Goal: Transaction & Acquisition: Purchase product/service

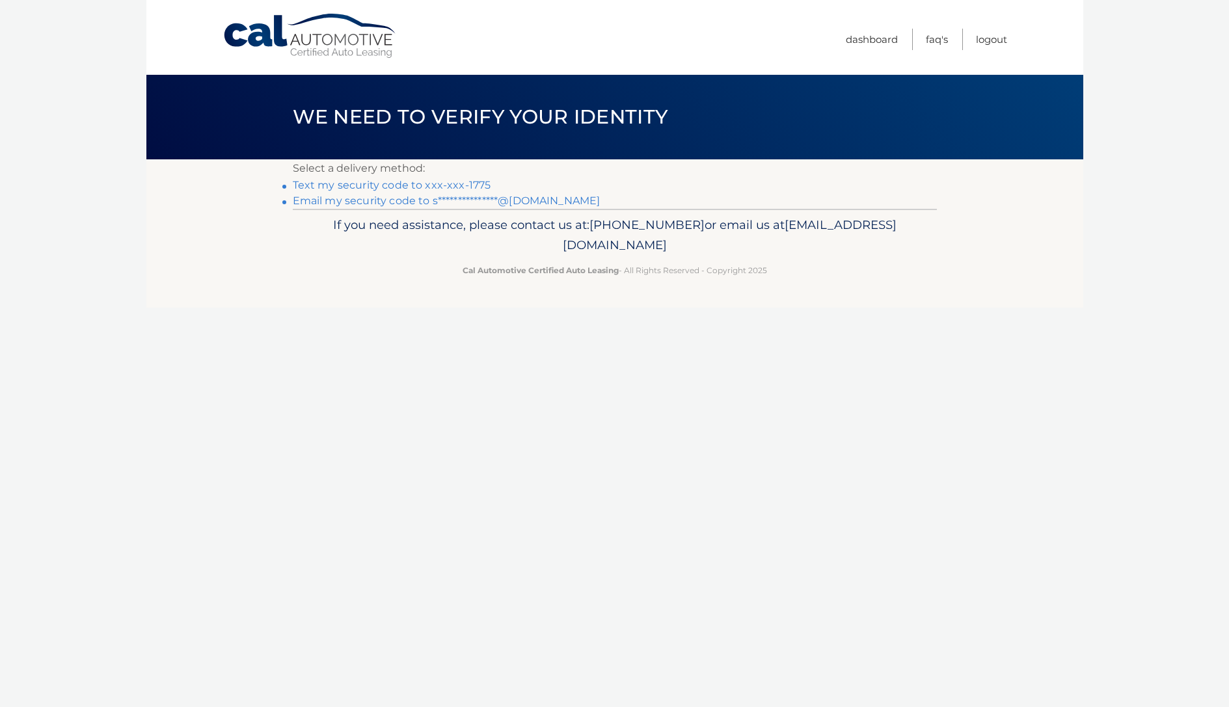
click at [463, 181] on link "Text my security code to xxx-xxx-1775" at bounding box center [392, 185] width 198 height 12
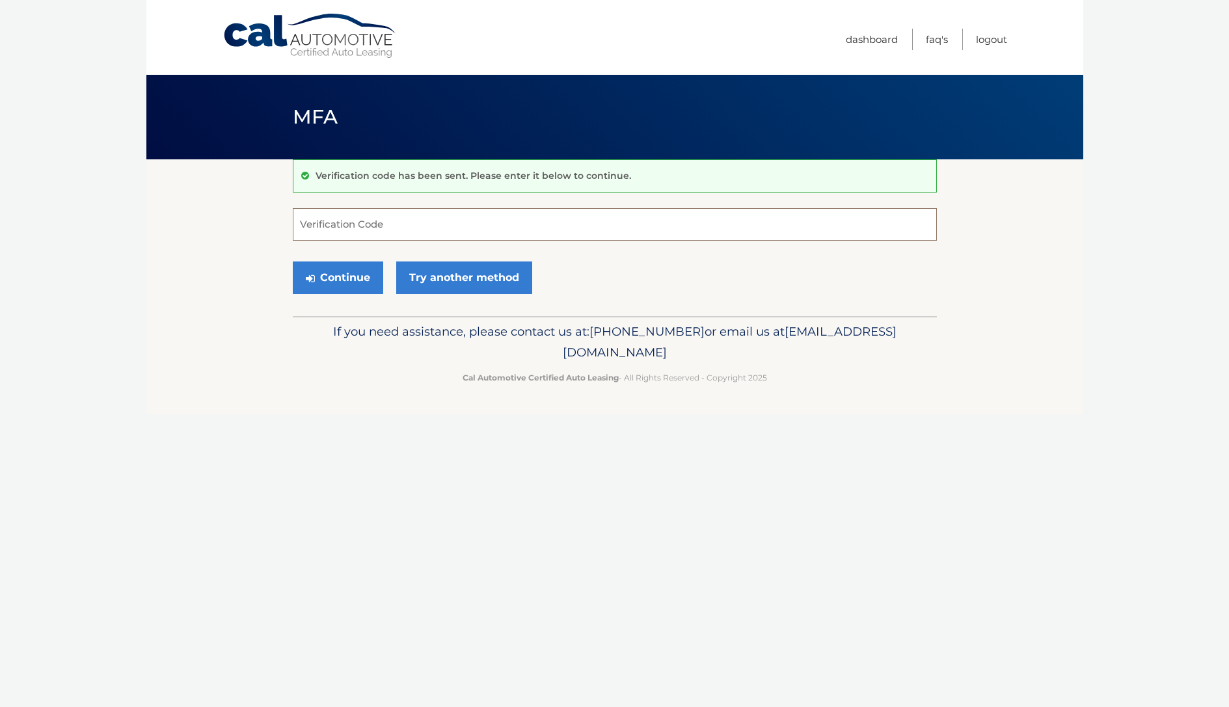
click at [436, 217] on input "Verification Code" at bounding box center [615, 224] width 644 height 33
type input "443136"
click at [337, 277] on button "Continue" at bounding box center [338, 278] width 90 height 33
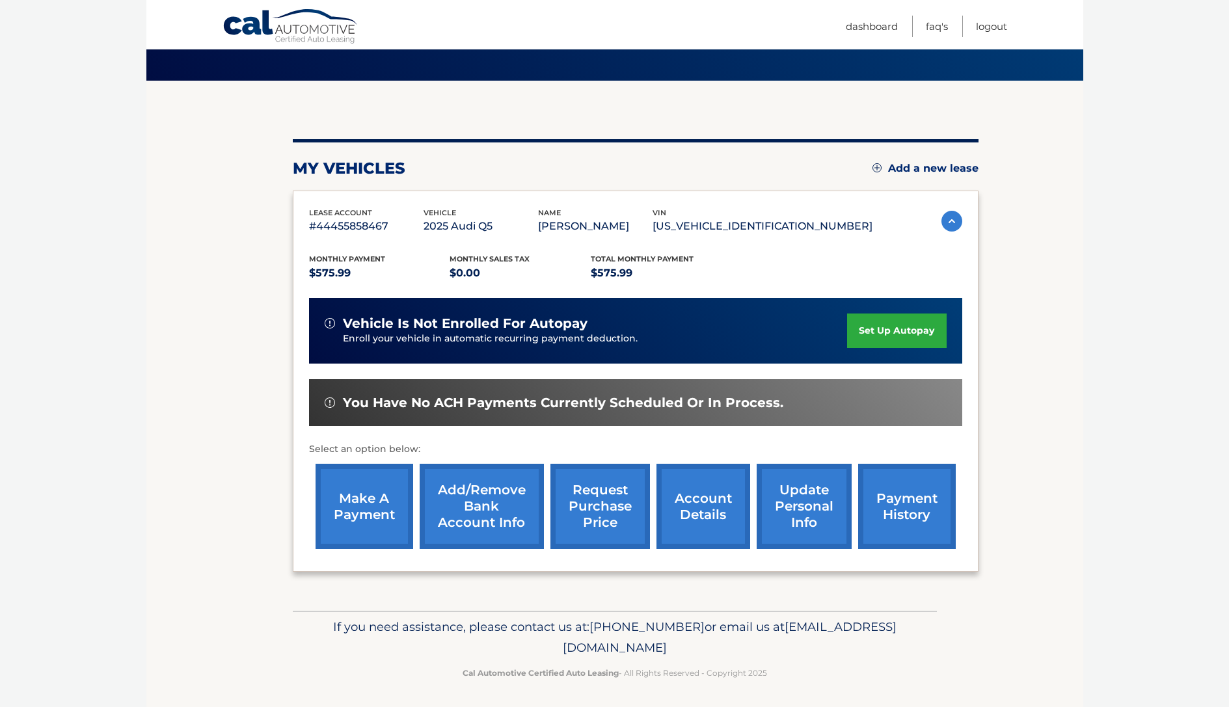
scroll to position [78, 0]
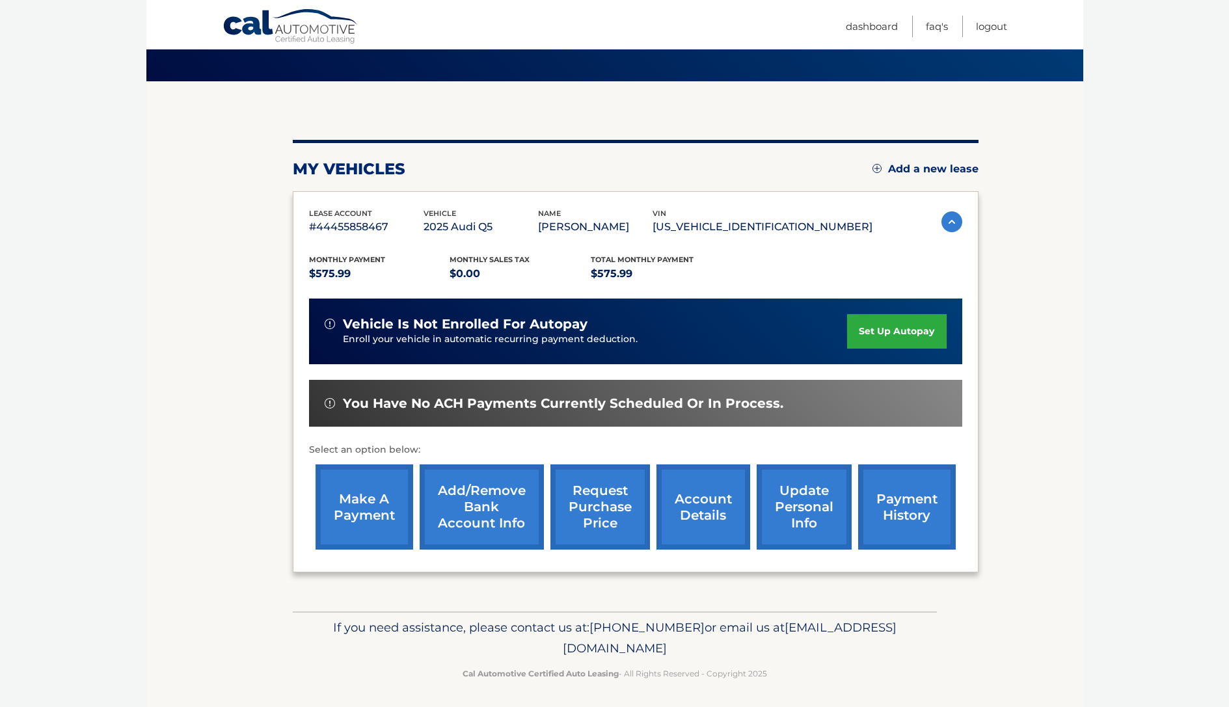
click at [375, 530] on link "make a payment" at bounding box center [365, 507] width 98 height 85
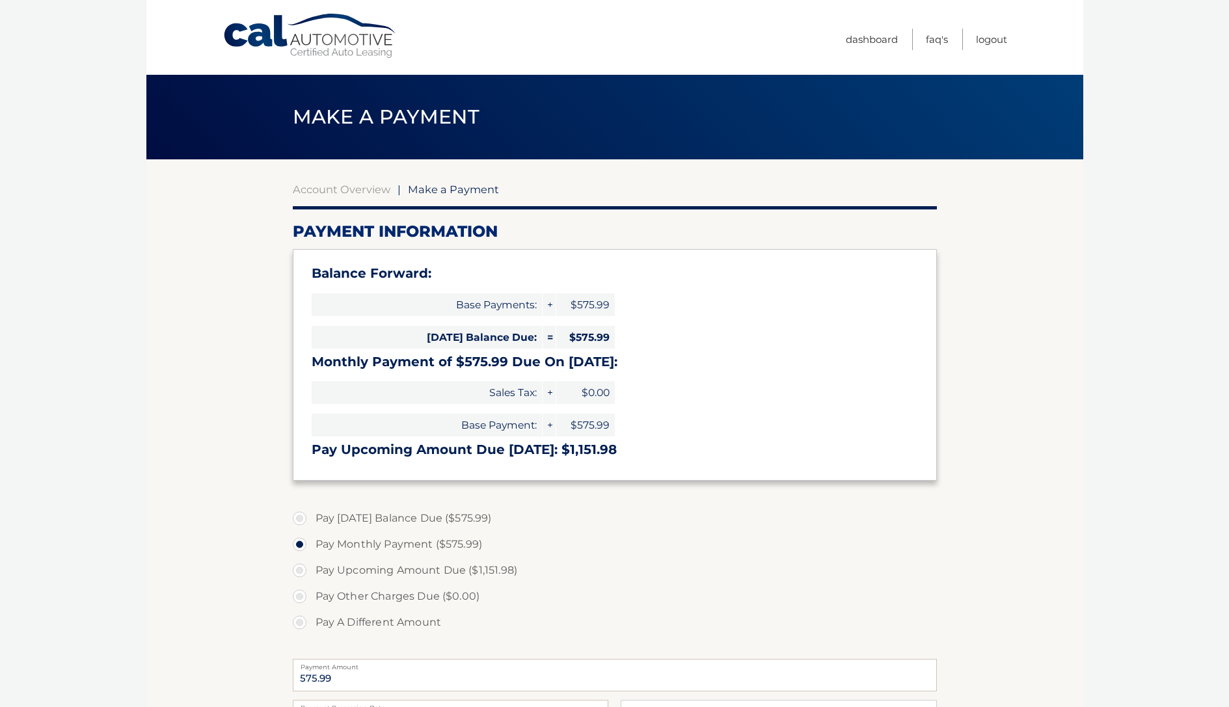
select select "MjMzNjg3OGQtYTExNS00NTlhLTkyOTEtMTFjZjMxNDI4ZmFj"
click at [858, 46] on link "Dashboard" at bounding box center [872, 39] width 52 height 21
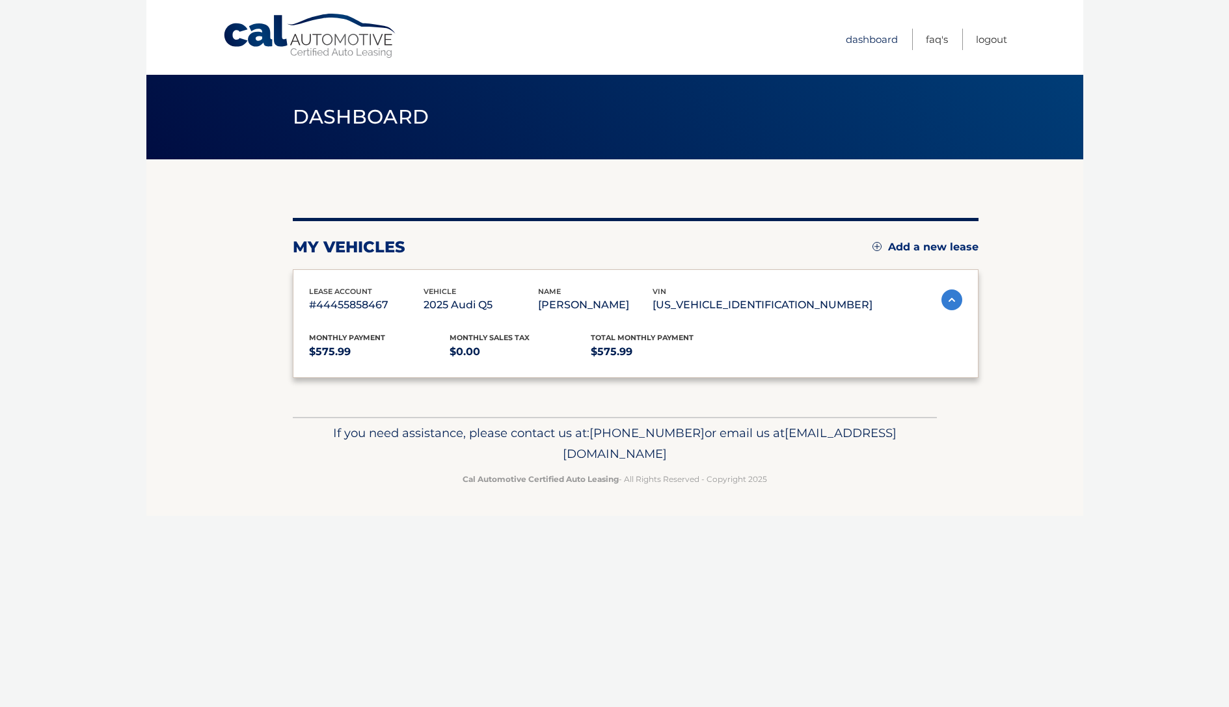
click at [869, 36] on link "Dashboard" at bounding box center [872, 39] width 52 height 21
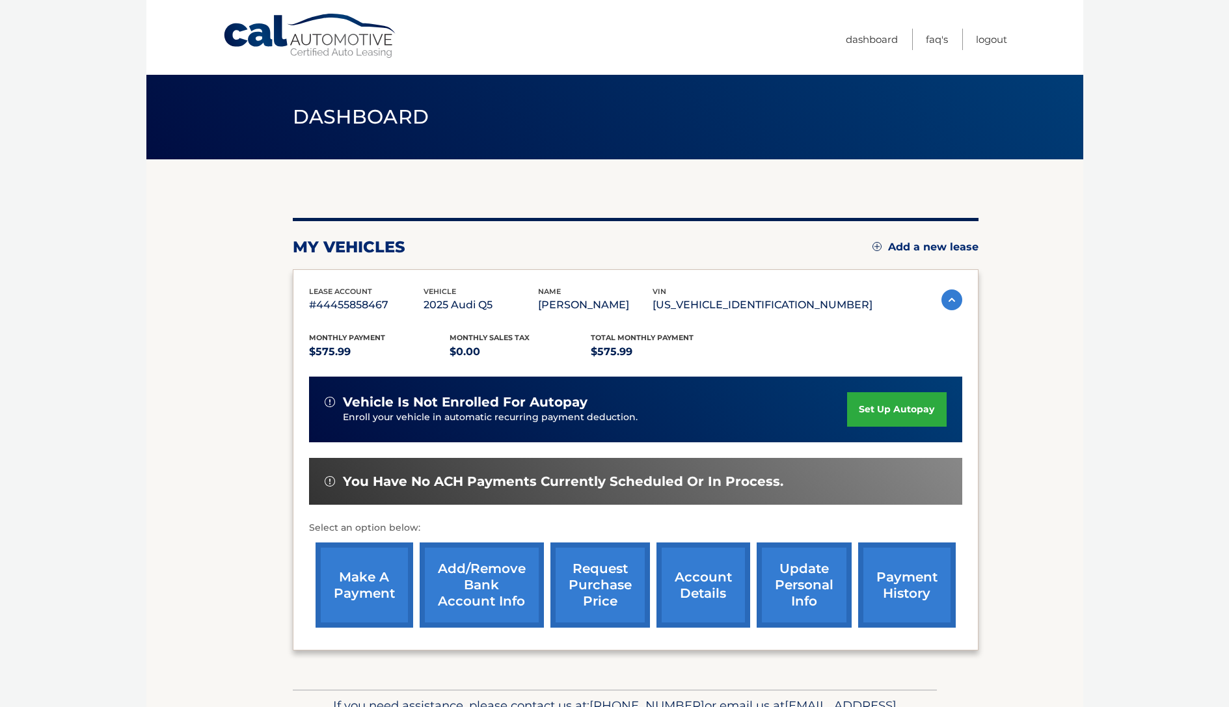
click at [717, 590] on link "account details" at bounding box center [704, 585] width 94 height 85
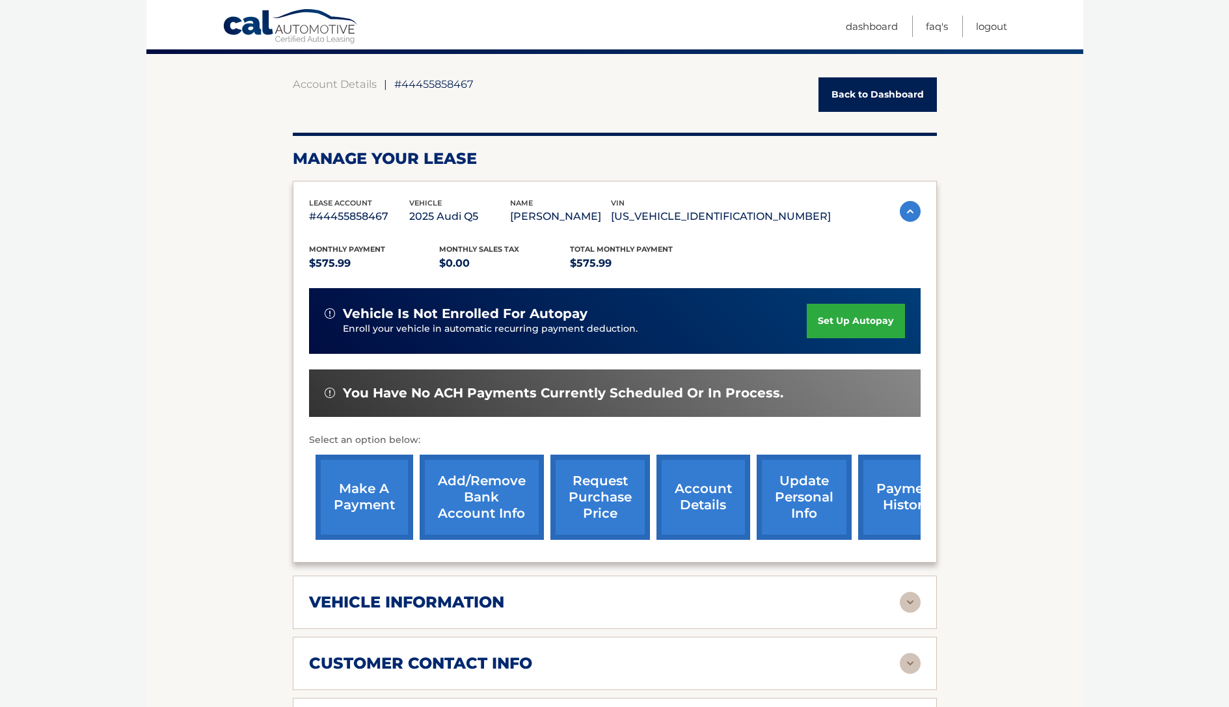
scroll to position [105, 0]
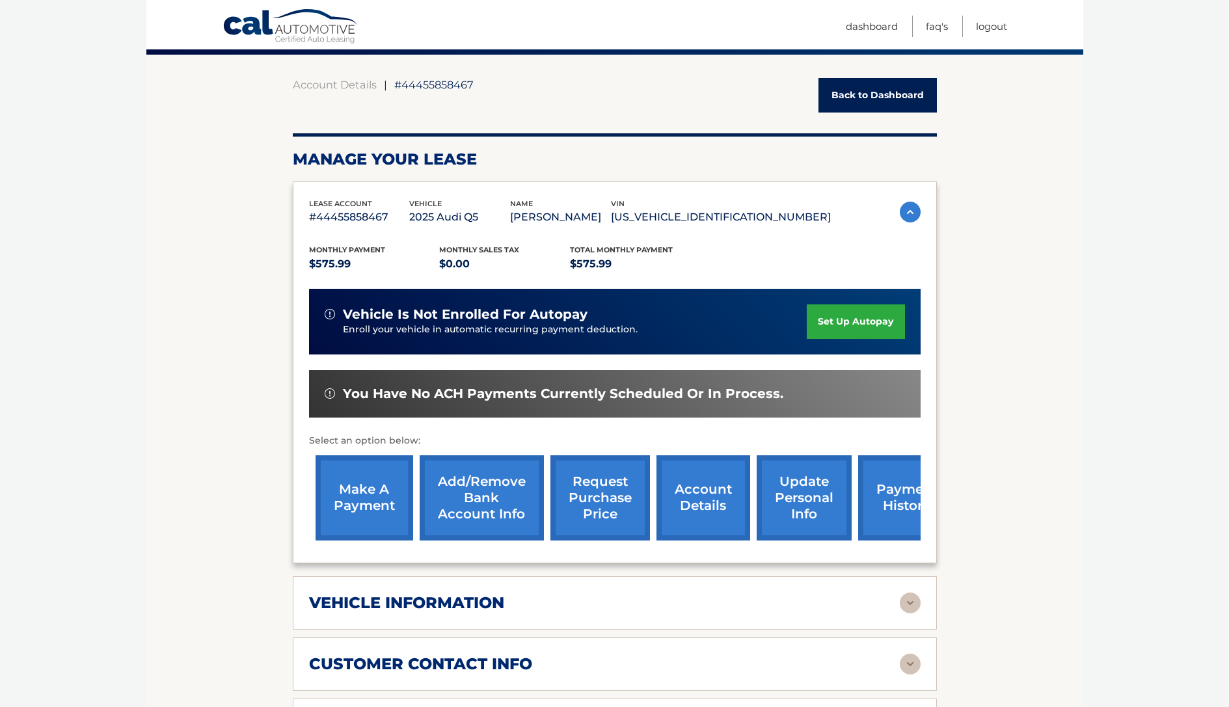
click at [712, 509] on link "account details" at bounding box center [704, 498] width 94 height 85
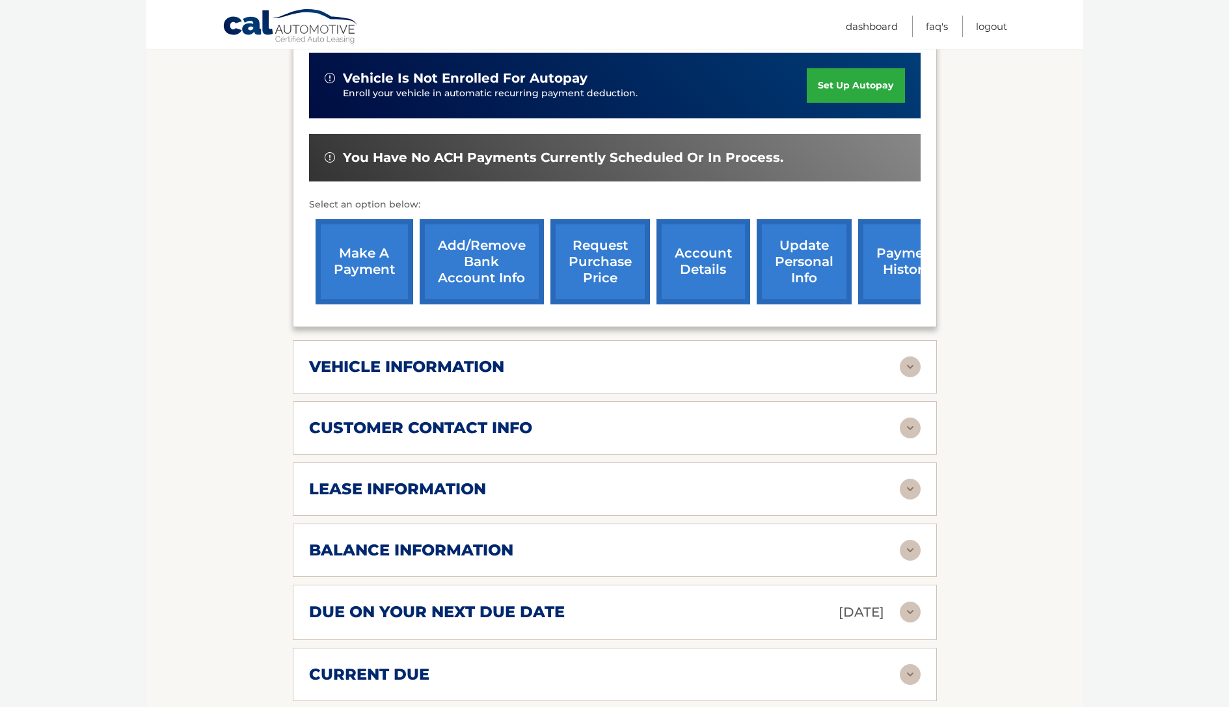
scroll to position [351, 0]
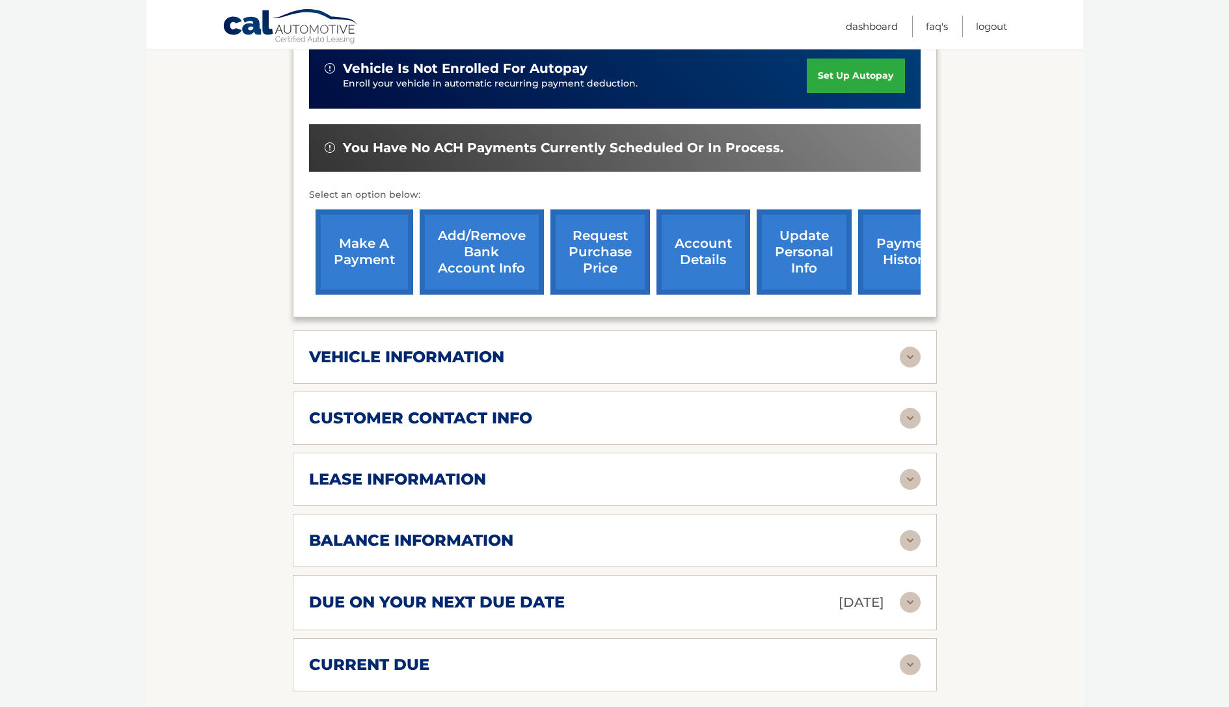
click at [919, 601] on img at bounding box center [910, 602] width 21 height 21
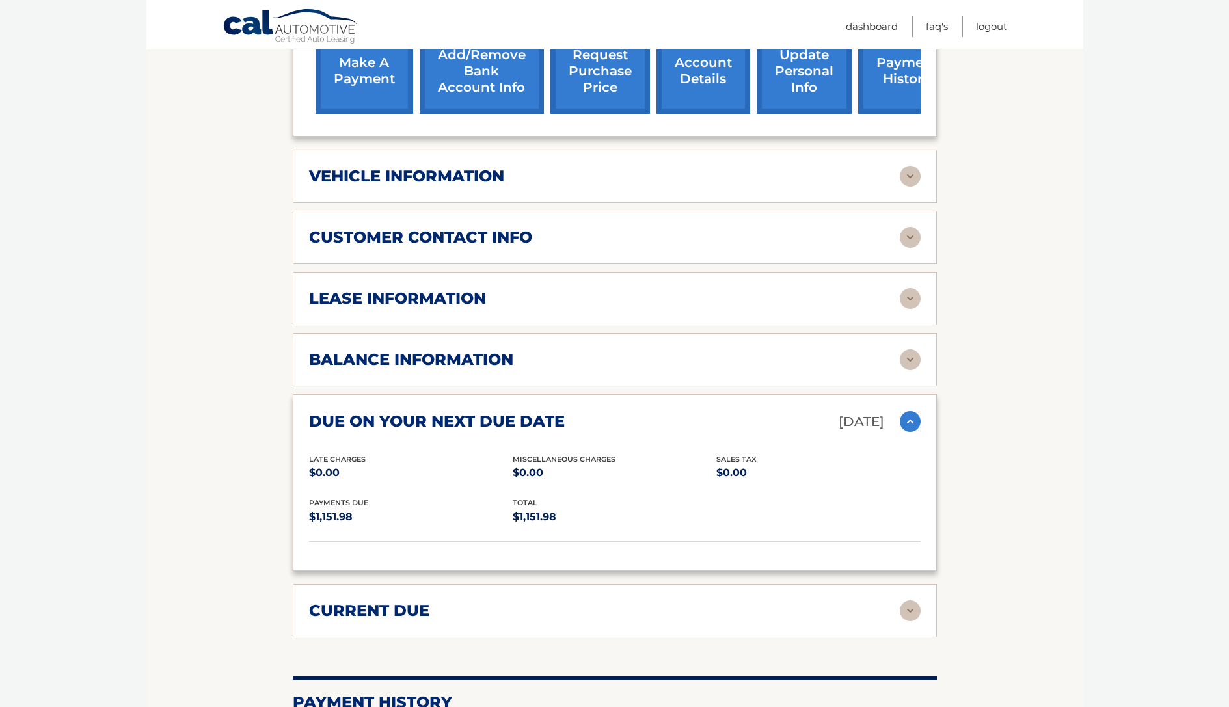
scroll to position [532, 0]
click at [905, 610] on img at bounding box center [910, 610] width 21 height 21
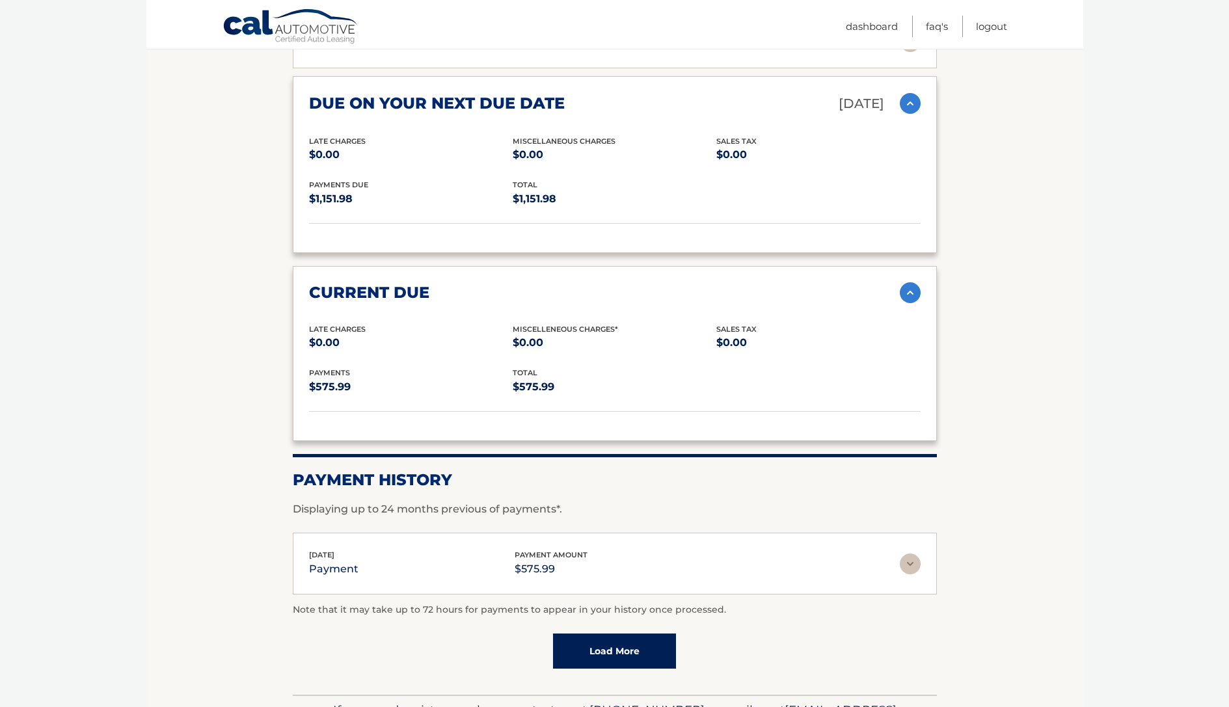
scroll to position [853, 0]
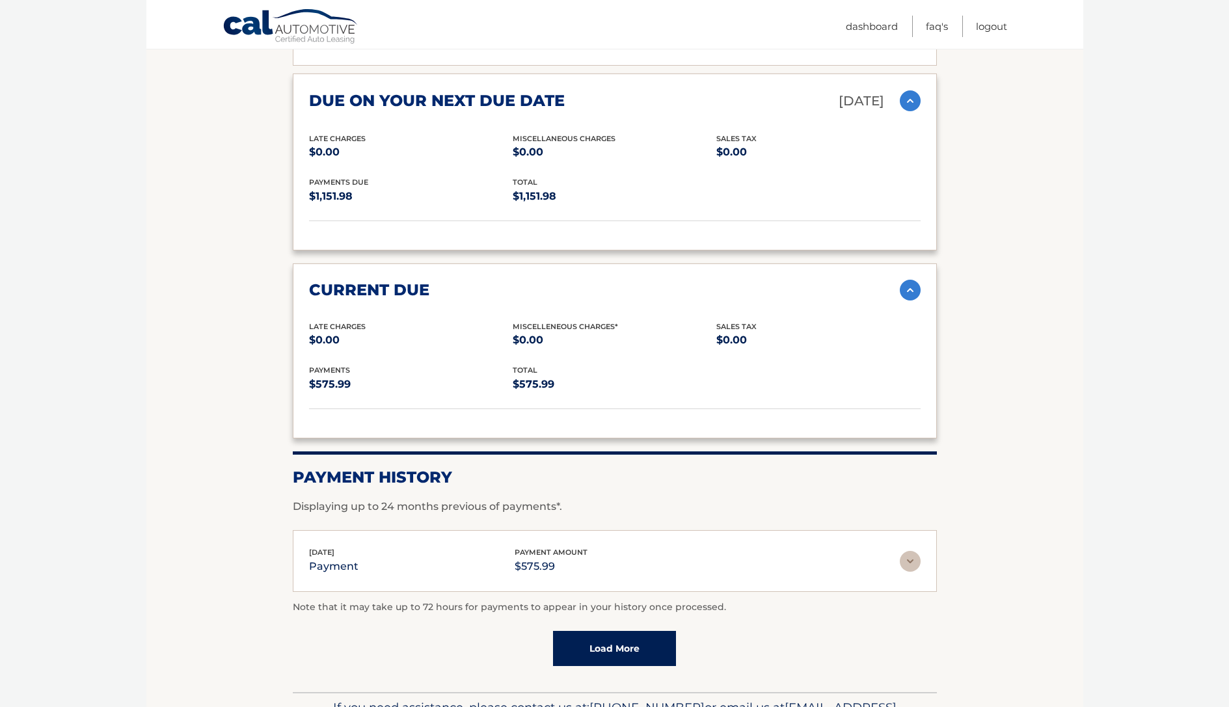
click at [914, 552] on img at bounding box center [910, 561] width 21 height 21
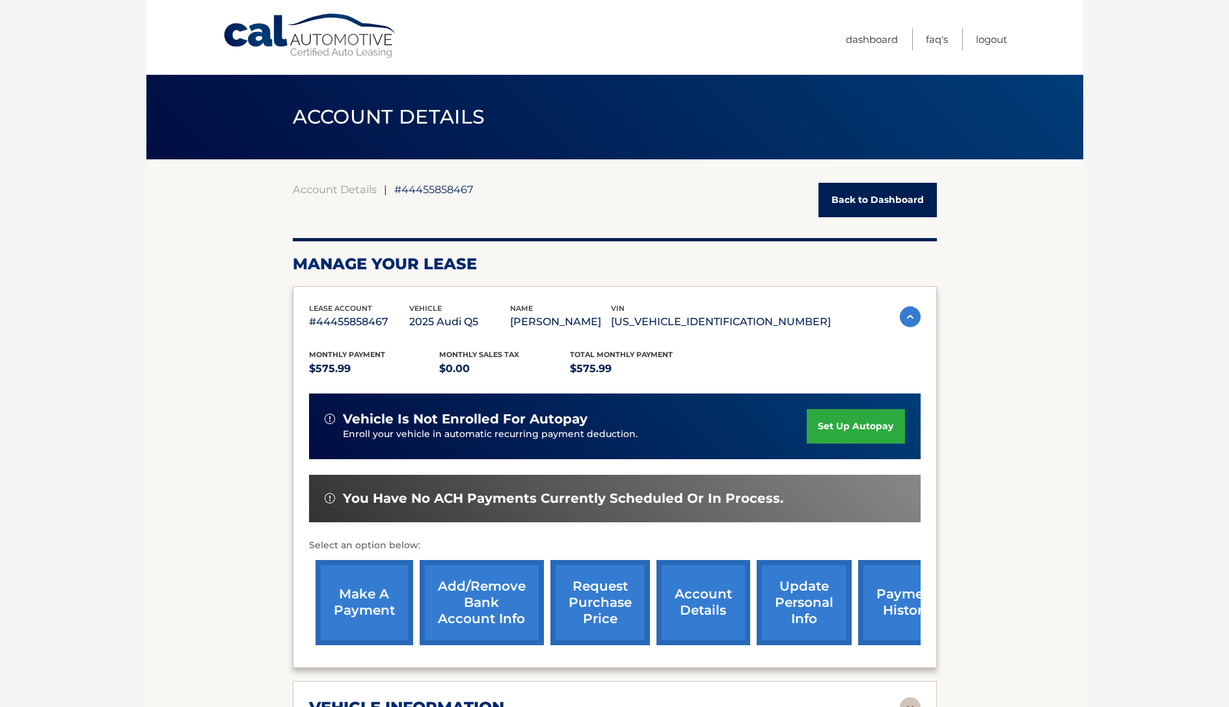
scroll to position [0, 0]
click at [371, 600] on link "make a payment" at bounding box center [365, 602] width 98 height 85
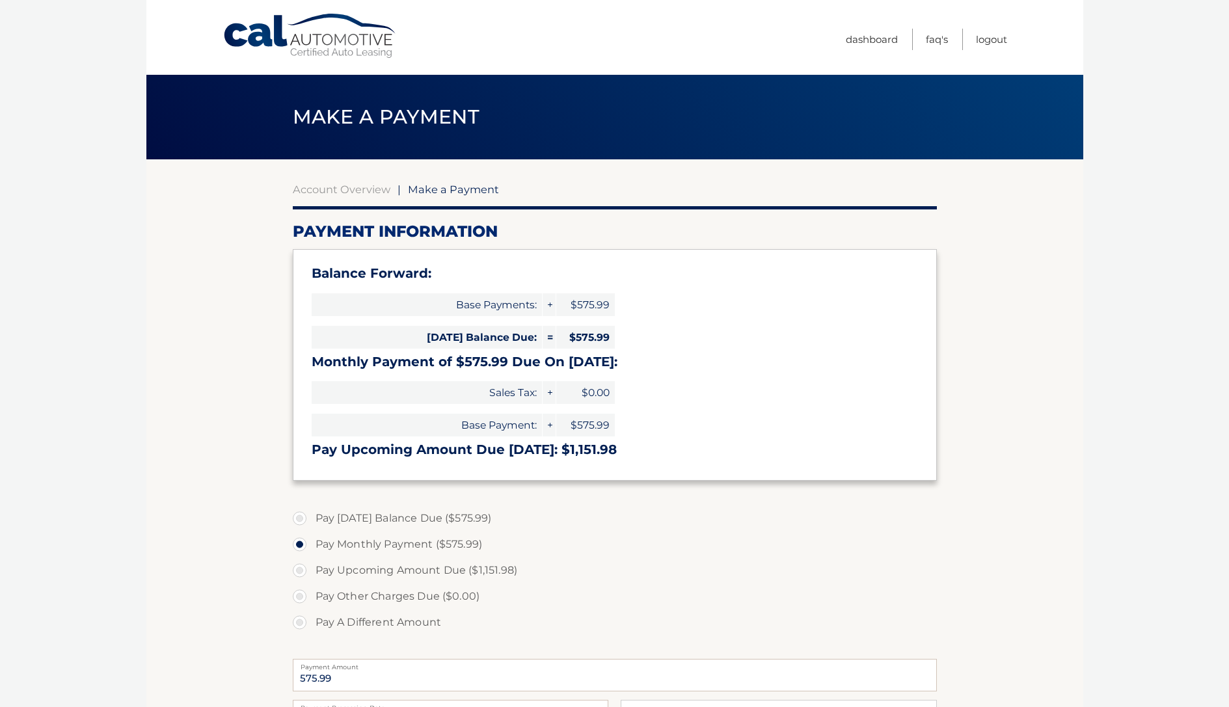
select select "MjMzNjg3OGQtYTExNS00NTlhLTkyOTEtMTFjZjMxNDI4ZmFj"
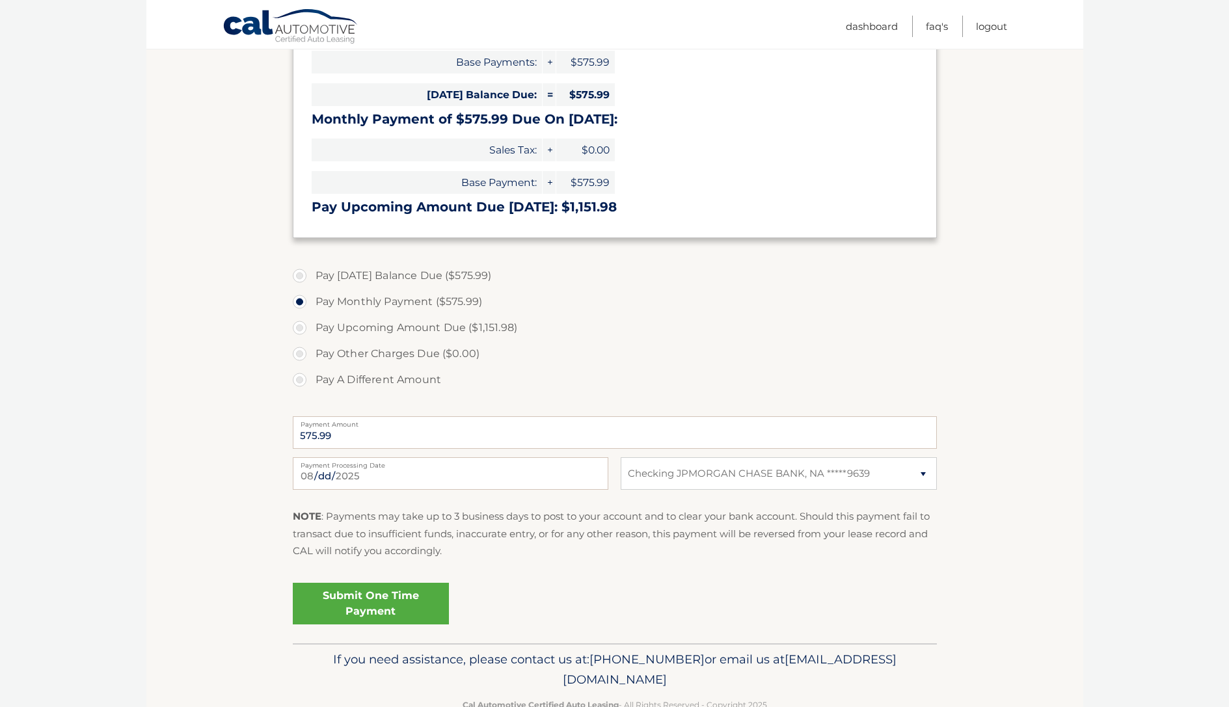
scroll to position [245, 0]
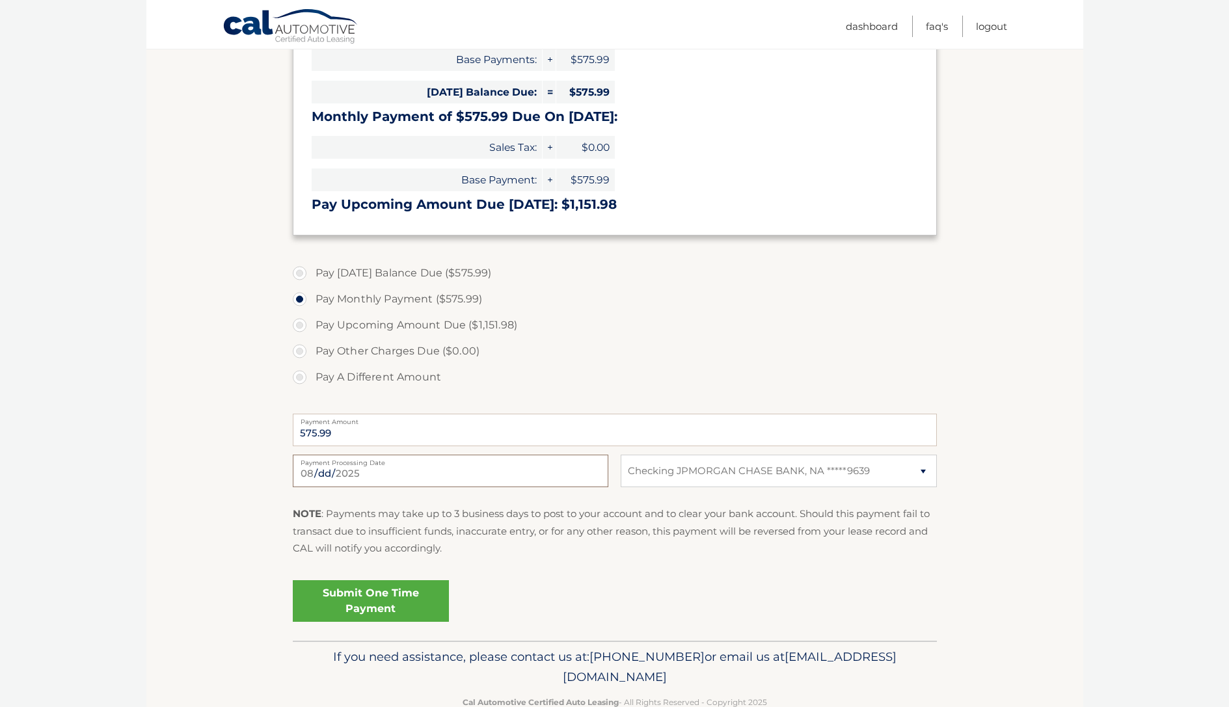
click at [327, 477] on input "[DATE]" at bounding box center [451, 471] width 316 height 33
type input "[DATE]"
click at [426, 276] on label "Pay [DATE] Balance Due ($575.99)" at bounding box center [615, 273] width 644 height 26
click at [311, 276] on input "Pay [DATE] Balance Due ($575.99)" at bounding box center [304, 270] width 13 height 21
radio input "true"
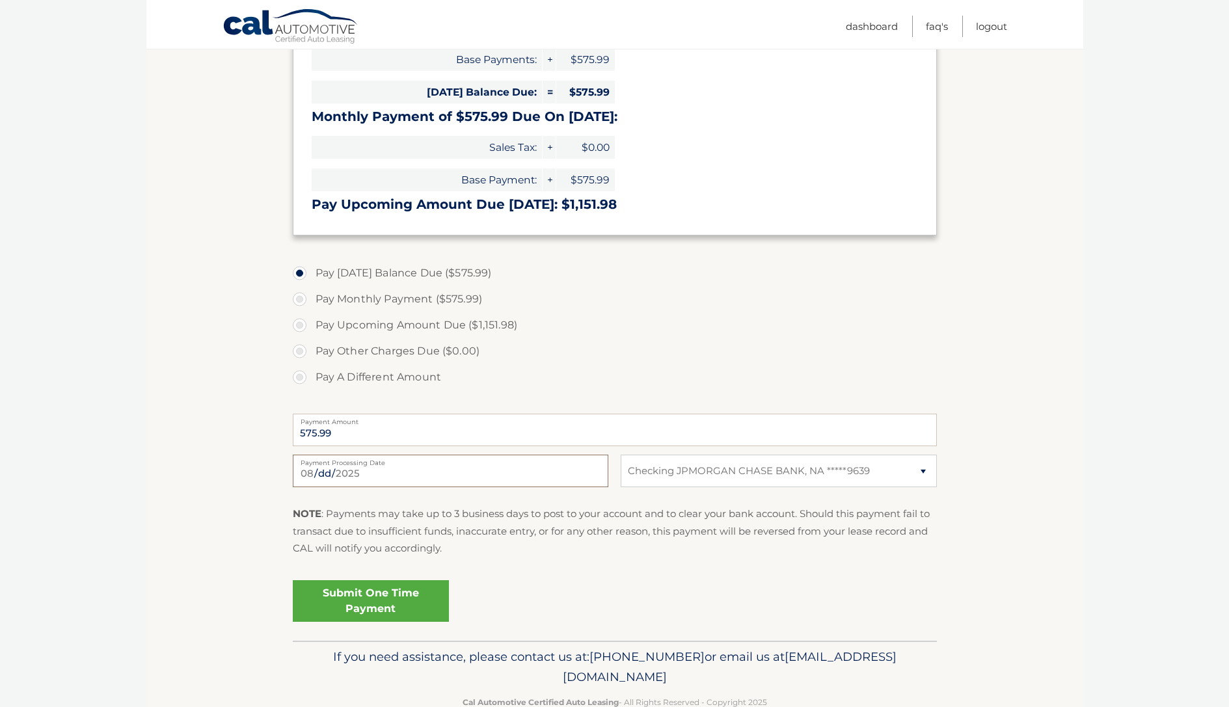
click at [359, 470] on input "[DATE]" at bounding box center [451, 471] width 316 height 33
